Goal: Check status: Check status

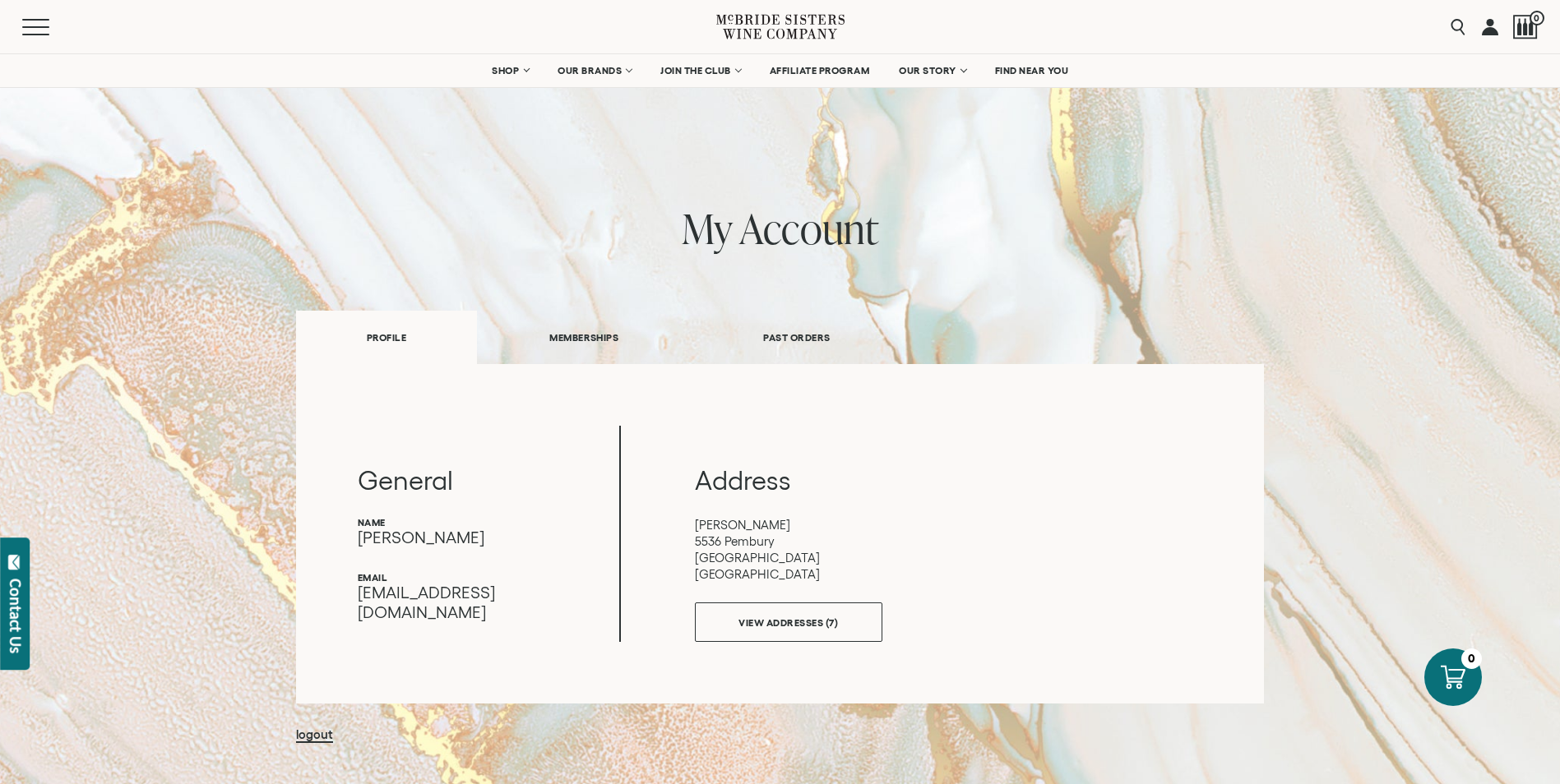
click at [567, 333] on link "MEMBERSHIPS" at bounding box center [584, 338] width 214 height 57
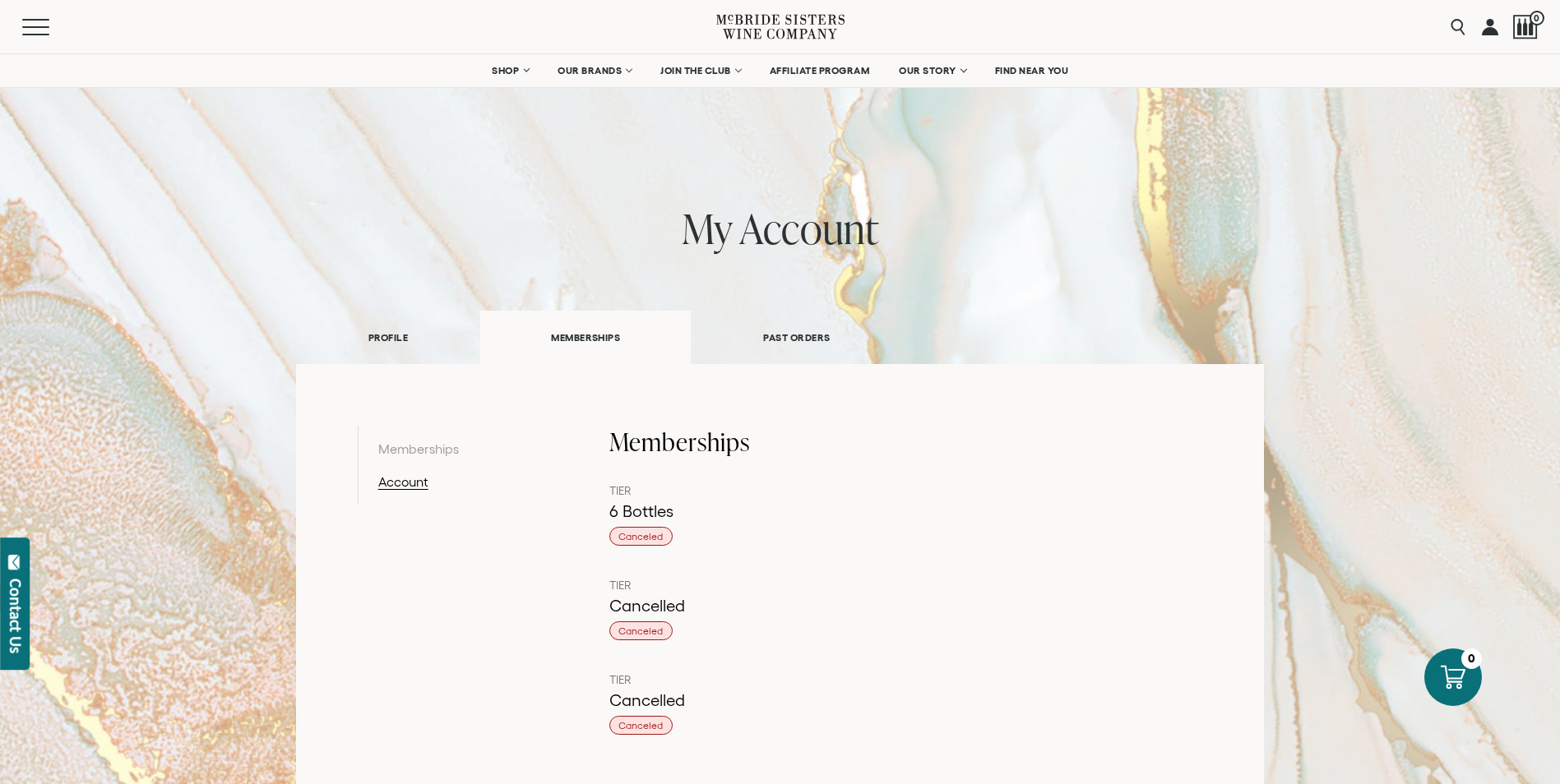
click at [621, 516] on div "6 Bottles" at bounding box center [906, 510] width 593 height 21
click at [401, 476] on link "Account" at bounding box center [463, 481] width 170 height 19
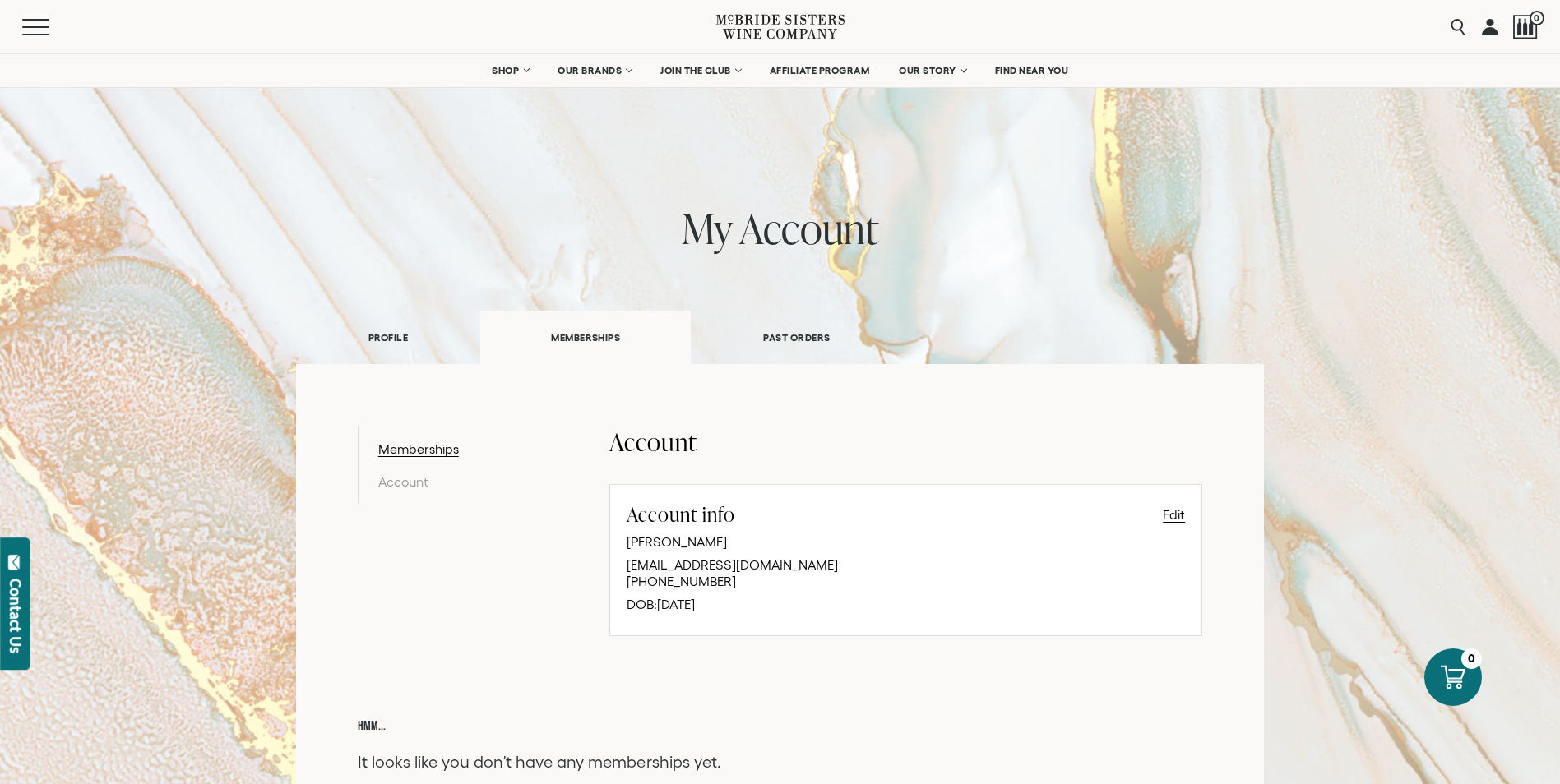
click at [797, 333] on link "PAST ORDERS" at bounding box center [796, 338] width 211 height 57
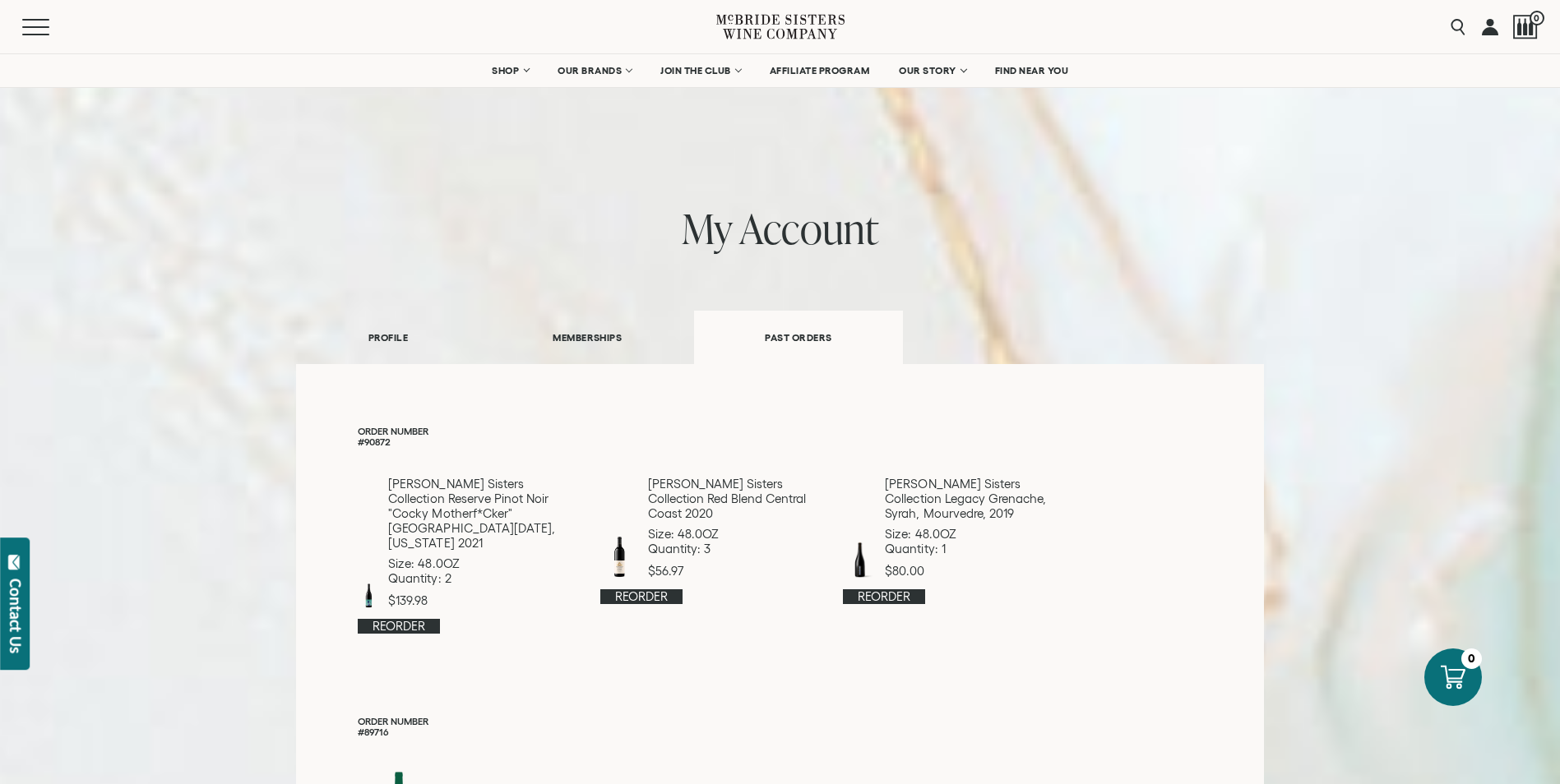
click at [452, 508] on p "[PERSON_NAME] Sisters Collection Reserve Pinot Noir "Cocky Motherf*cker" [GEOGR…" at bounding box center [483, 514] width 191 height 74
click at [375, 436] on p "Order Number" at bounding box center [780, 431] width 845 height 11
click at [989, 727] on div "Order Number #89716 Lucky 7 Mystery Bottle Size: 48.0OZ Quantity: 1 $0.00 Reord…" at bounding box center [780, 799] width 845 height 166
click at [958, 515] on p "[PERSON_NAME] Sisters Collection Legacy Grenache, Syrah, Mourvedre, 2019" at bounding box center [974, 499] width 180 height 44
drag, startPoint x: 356, startPoint y: 444, endPoint x: 380, endPoint y: 451, distance: 25.0
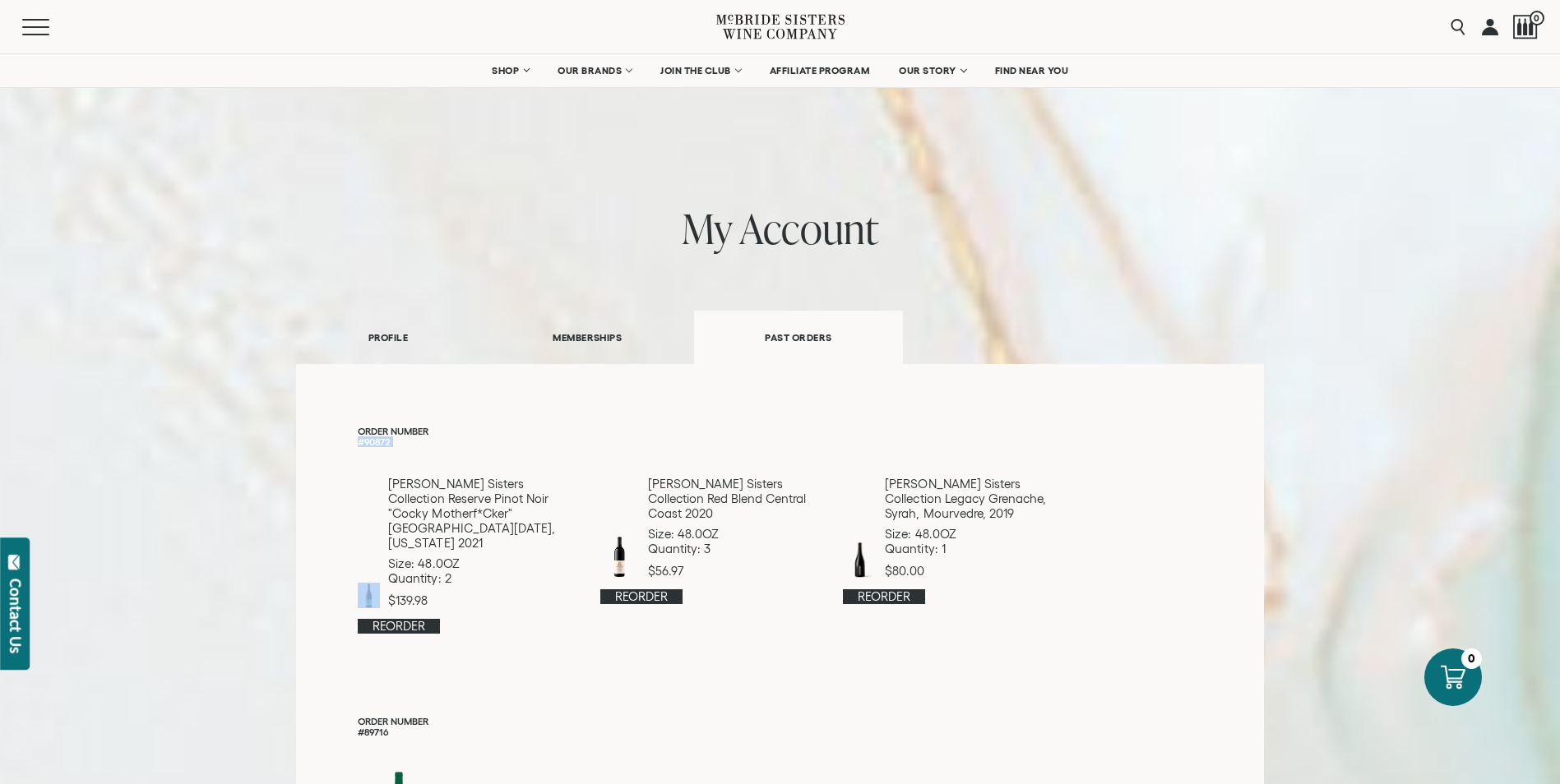
drag, startPoint x: 380, startPoint y: 451, endPoint x: 372, endPoint y: 439, distance: 14.4
copy div "#90872"
click at [1530, 29] on div at bounding box center [1525, 27] width 25 height 25
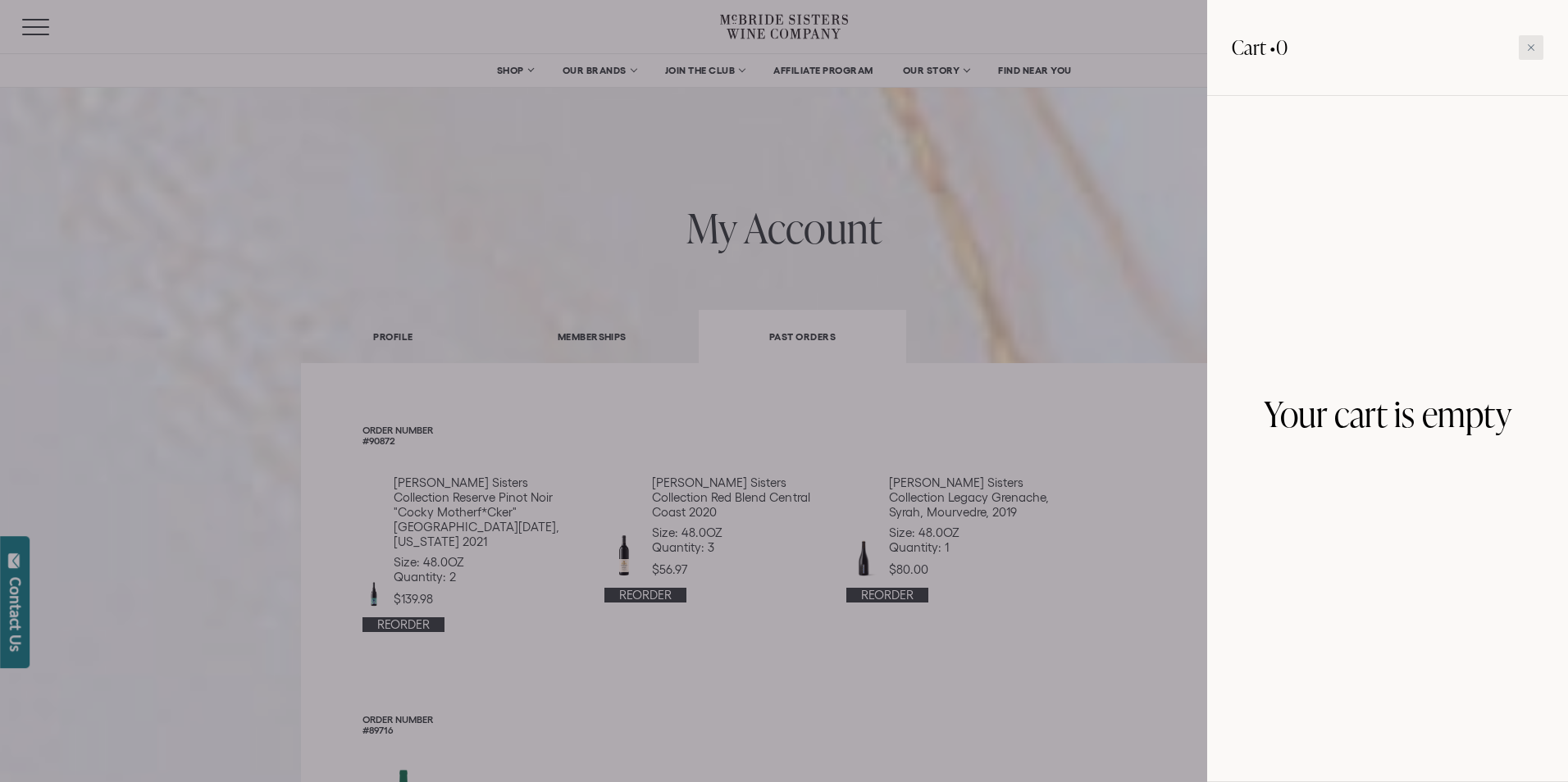
click at [1529, 40] on div at bounding box center [1531, 47] width 25 height 25
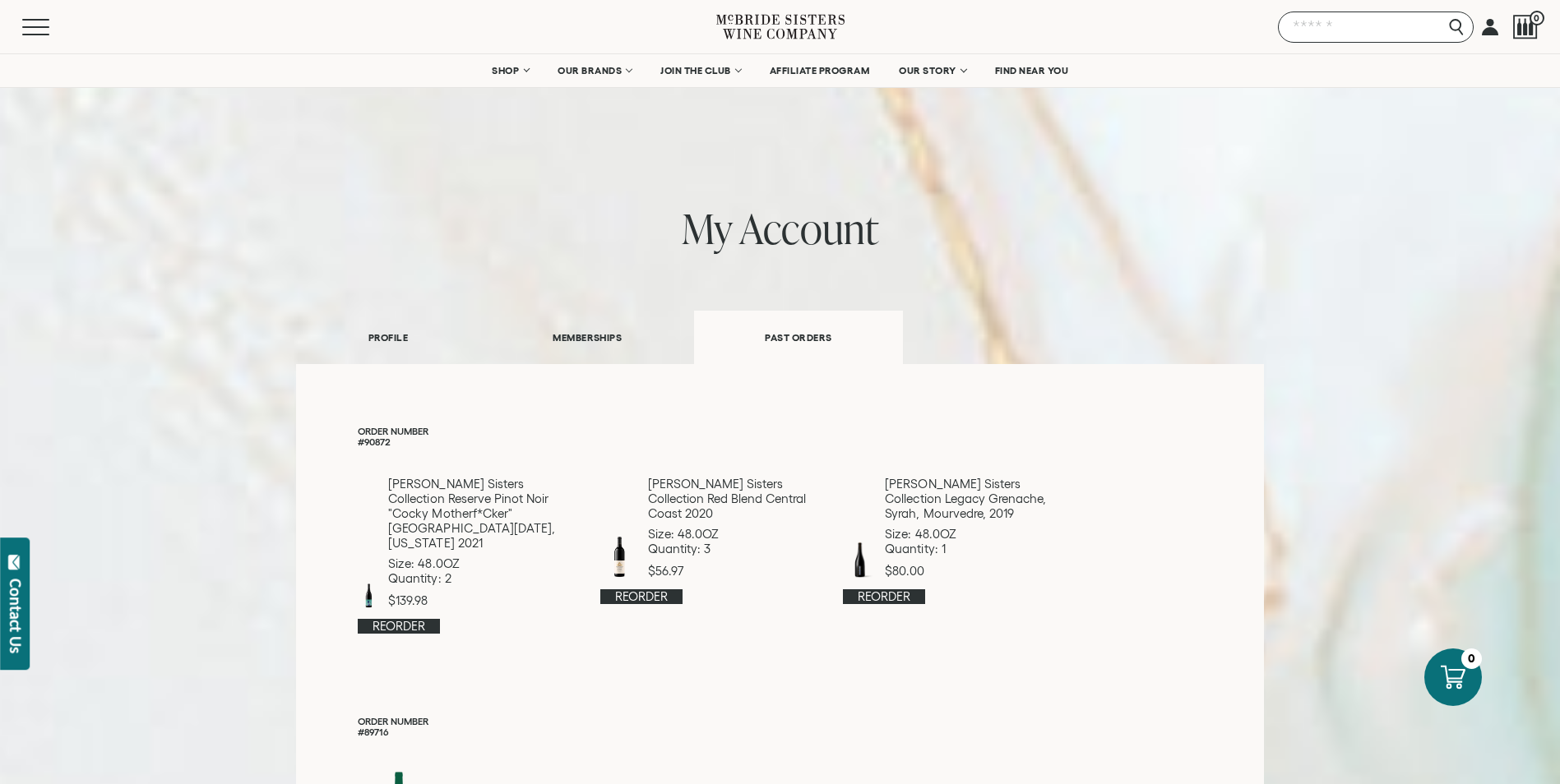
click at [1458, 27] on input "Search" at bounding box center [1376, 27] width 195 height 31
click at [1354, 25] on input "Search" at bounding box center [1376, 27] width 195 height 31
paste input "**********"
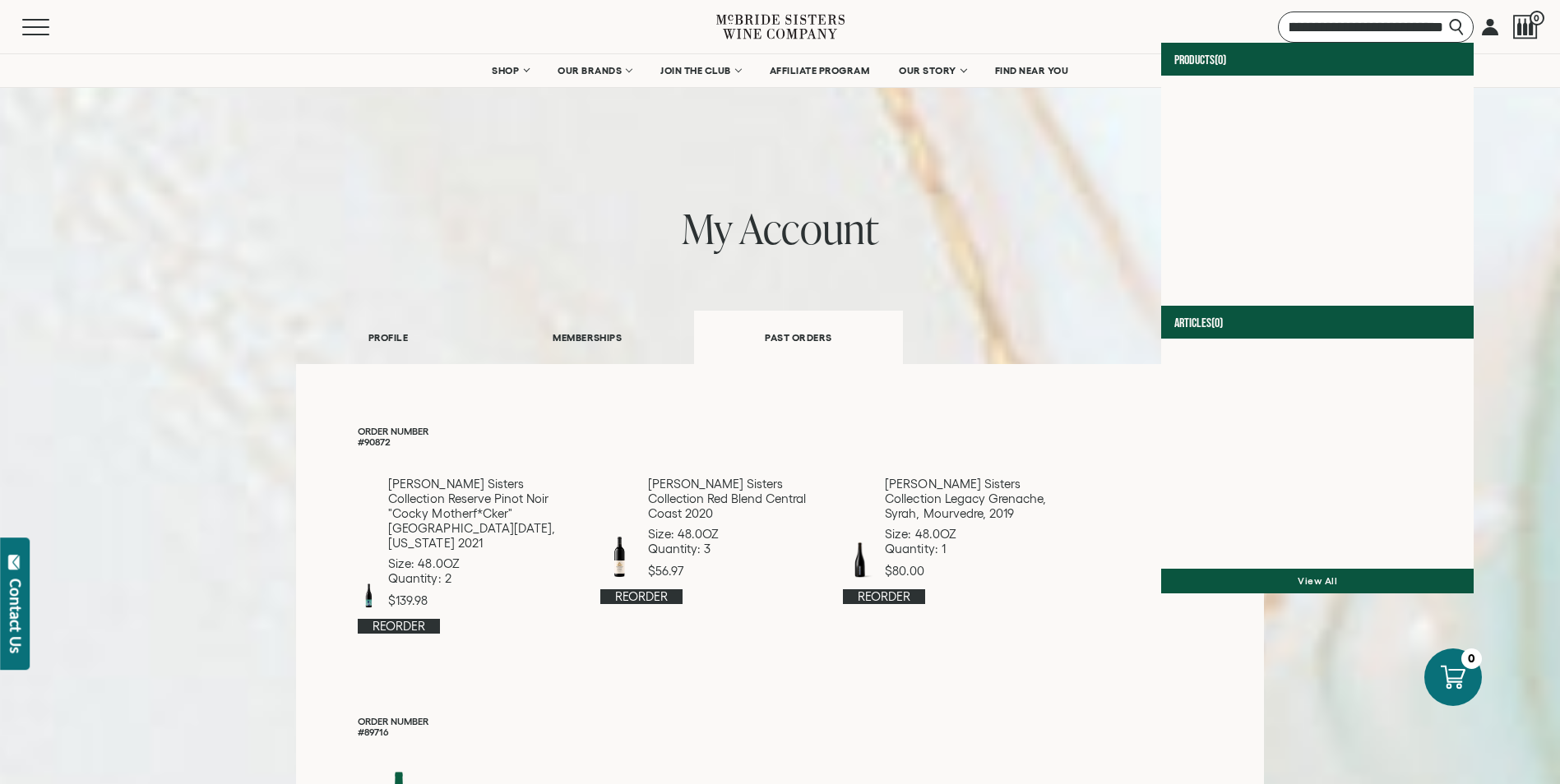
type input "**********"
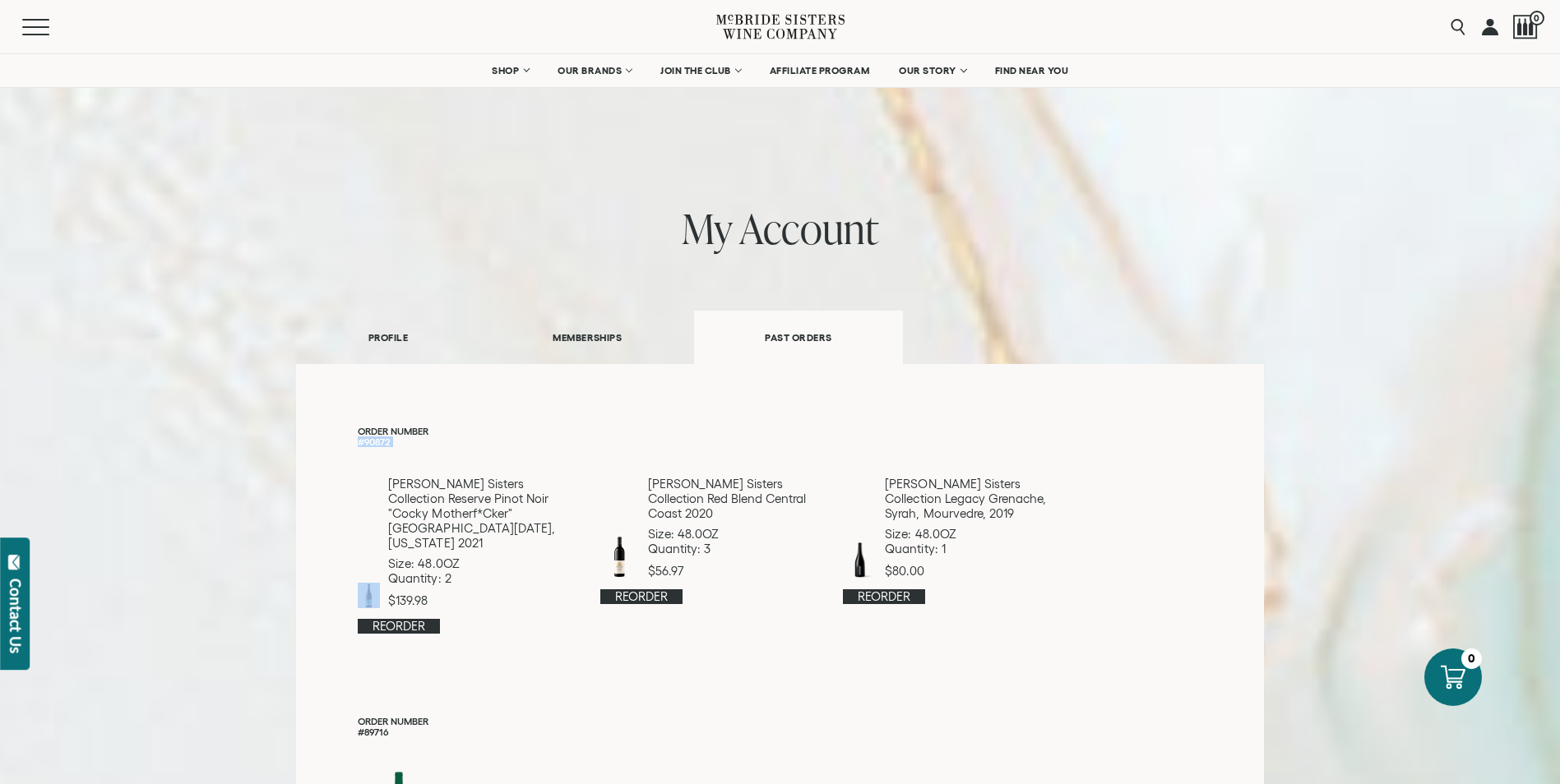
drag, startPoint x: 358, startPoint y: 439, endPoint x: 393, endPoint y: 448, distance: 36.1
click at [393, 448] on div "Order Number #90872 [PERSON_NAME] Sisters Collection Reserve Pinot Noir "Cocky …" at bounding box center [780, 529] width 845 height 207
drag, startPoint x: 393, startPoint y: 448, endPoint x: 385, endPoint y: 446, distance: 8.2
copy div "#90872"
click at [1457, 29] on input "Search" at bounding box center [1449, 27] width 47 height 31
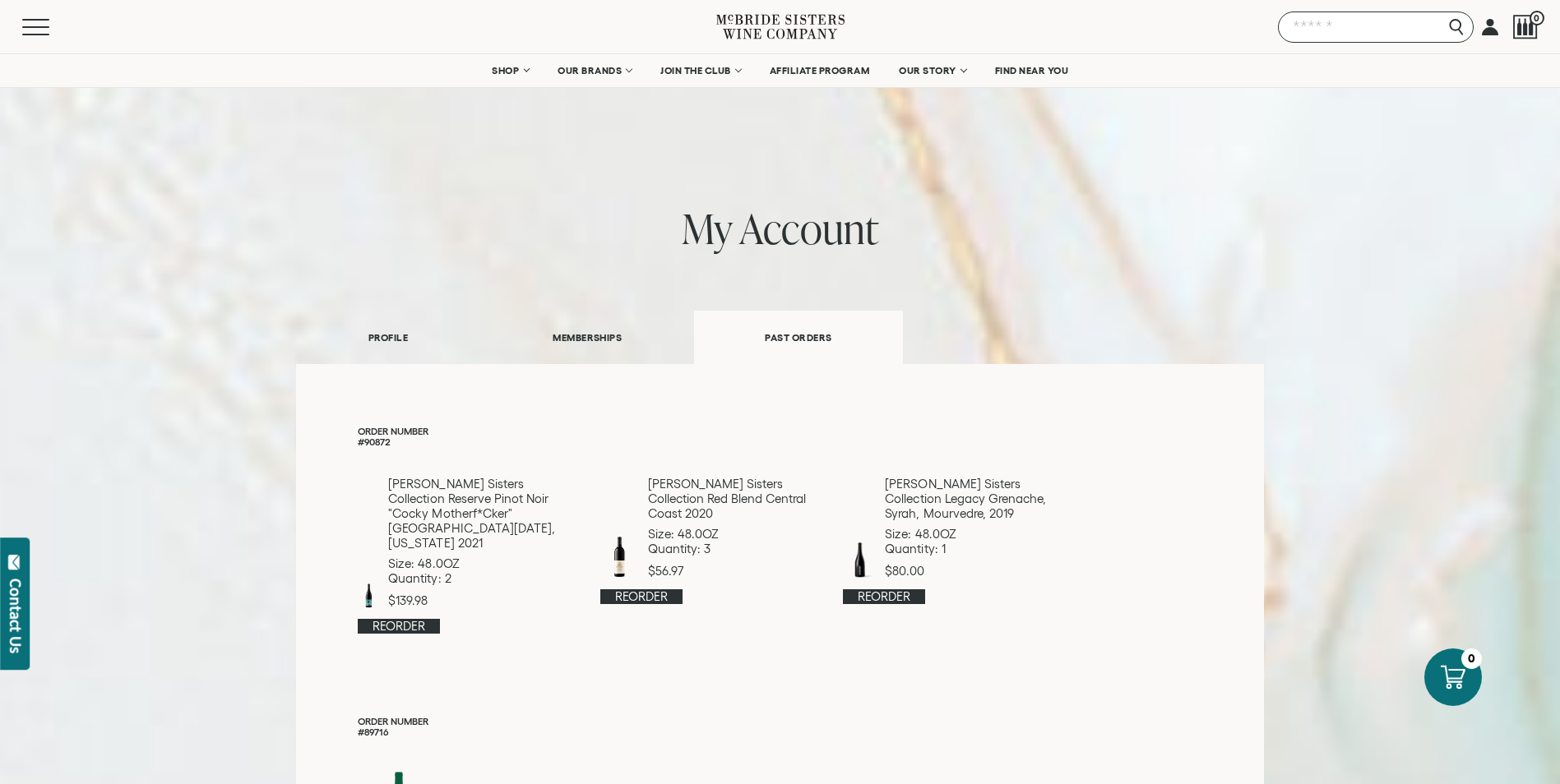
click at [1375, 30] on input "Search" at bounding box center [1376, 27] width 195 height 31
paste input "**********"
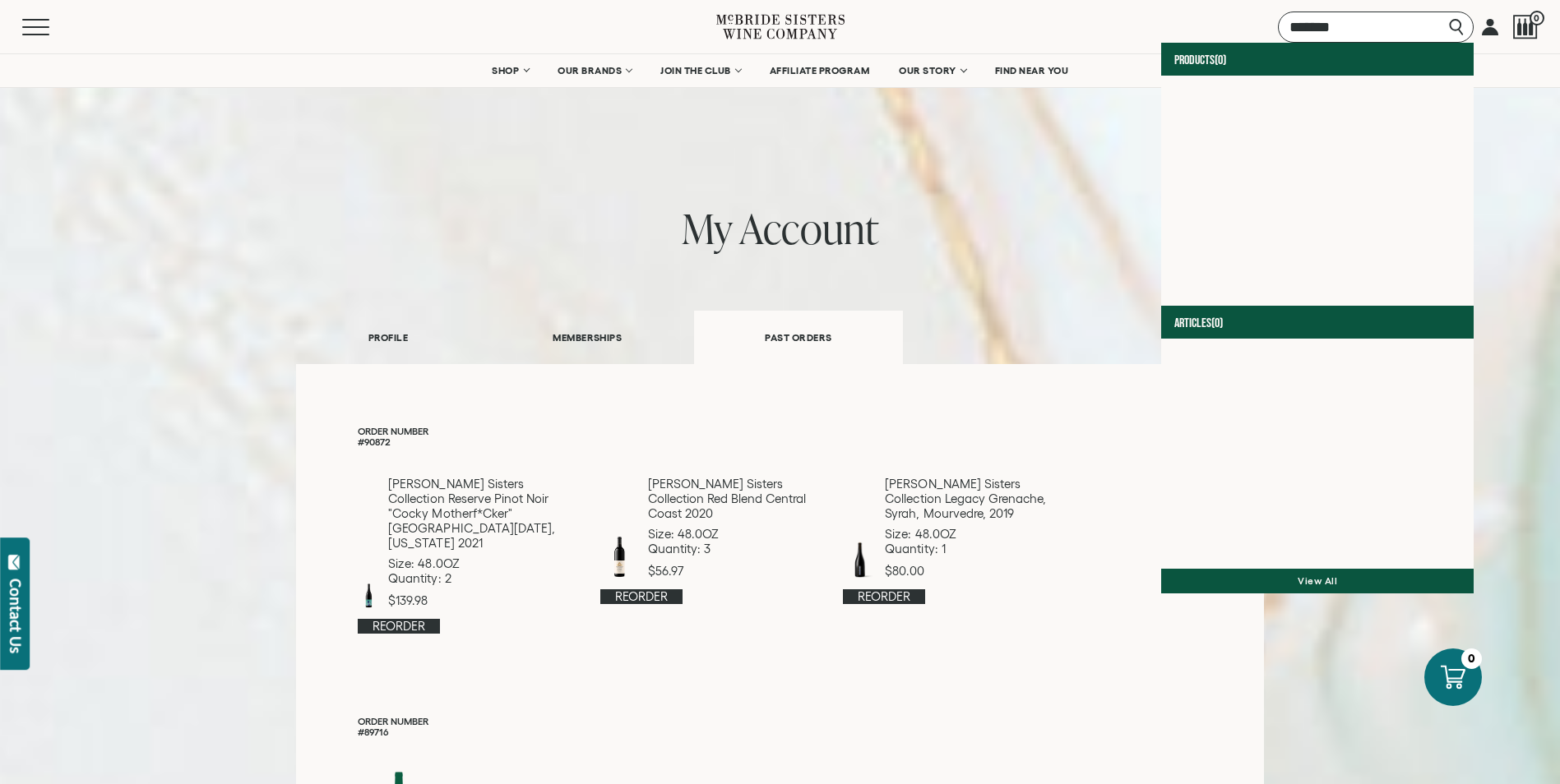
type input "******"
click at [1455, 27] on input "******" at bounding box center [1376, 27] width 195 height 31
